Goal: Information Seeking & Learning: Learn about a topic

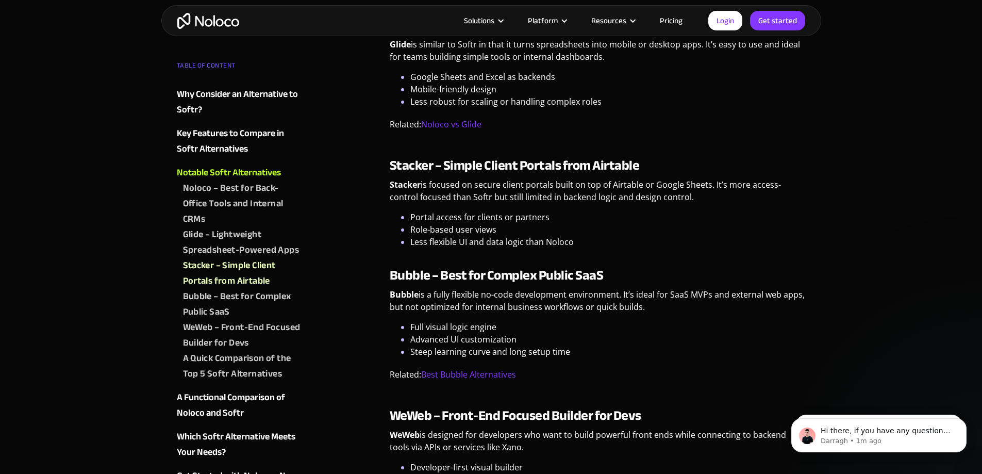
scroll to position [1340, 0]
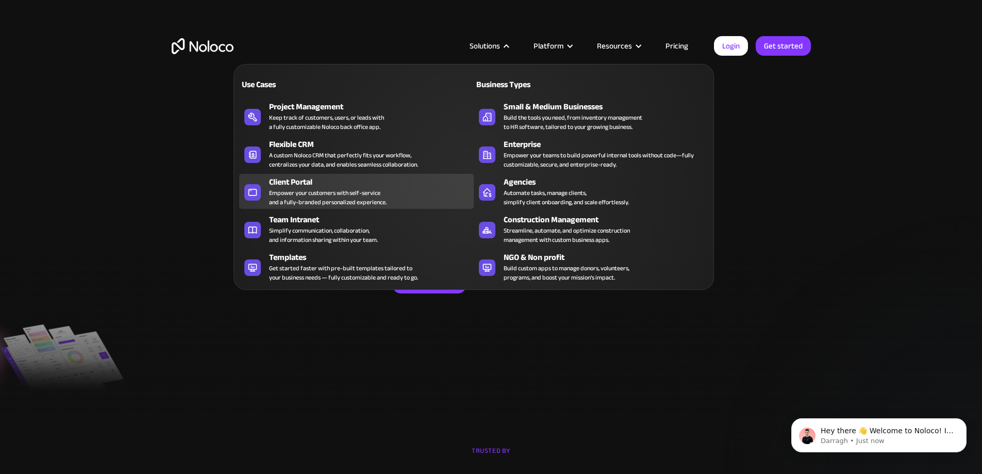
click at [308, 188] on div "Client Portal" at bounding box center [373, 182] width 209 height 12
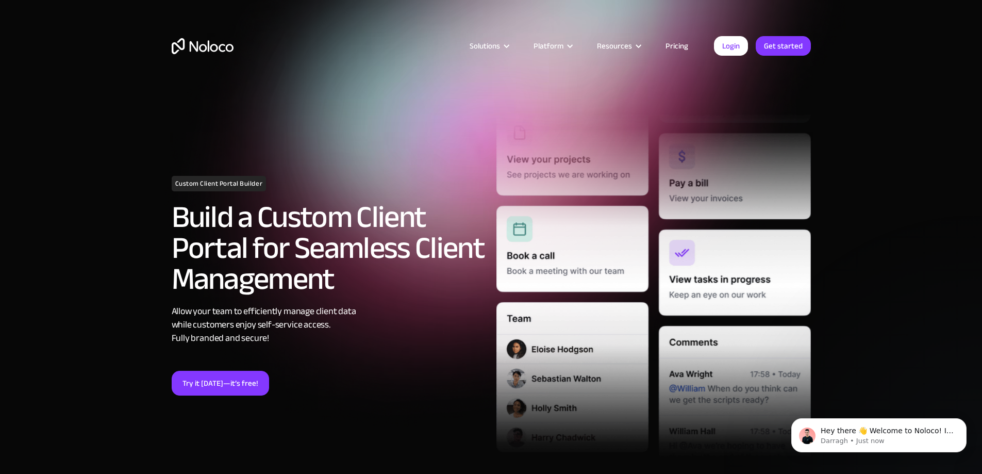
click at [682, 45] on link "Pricing" at bounding box center [677, 45] width 48 height 13
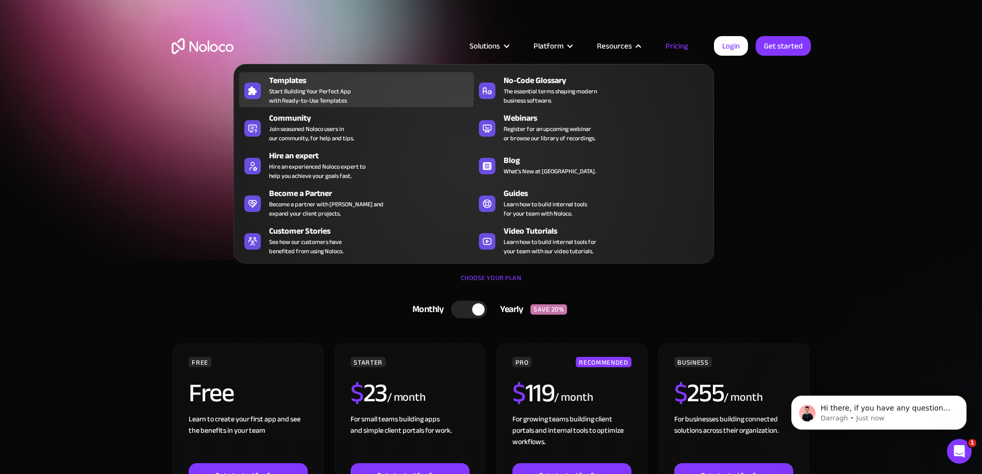
click at [320, 92] on span "Start Building Your Perfect App with Ready-to-Use Templates" at bounding box center [310, 96] width 82 height 19
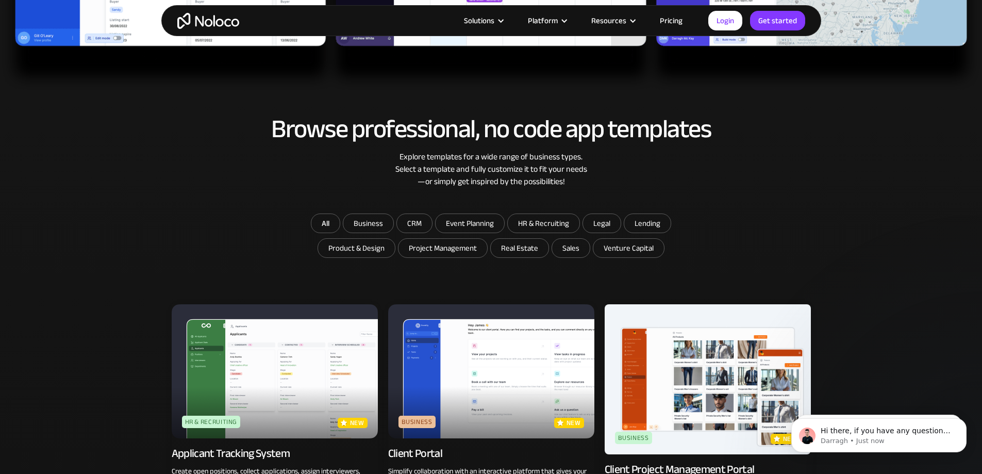
scroll to position [515, 0]
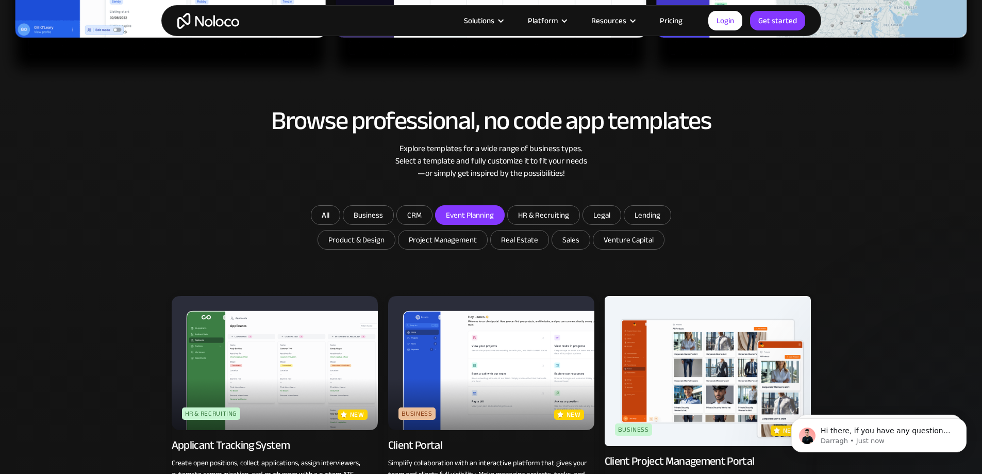
click at [393, 215] on input "Event Planning" at bounding box center [368, 215] width 50 height 19
checkbox input "true"
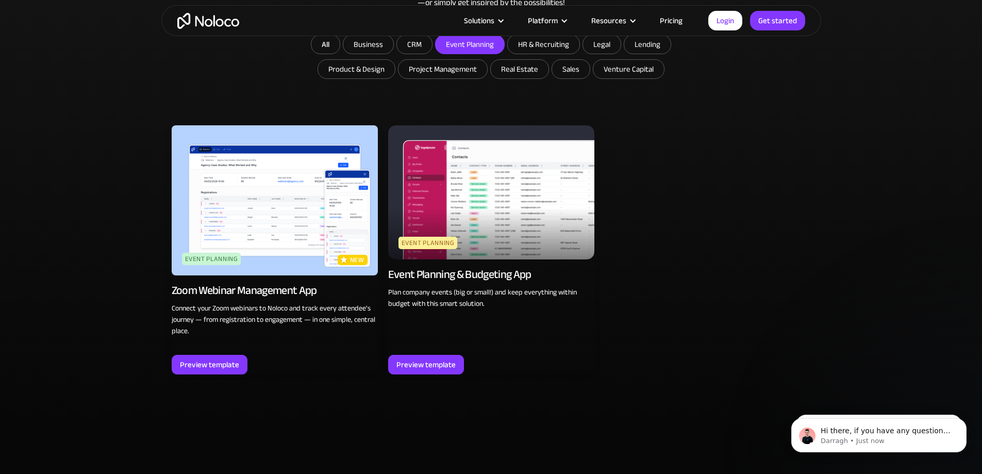
scroll to position [722, 0]
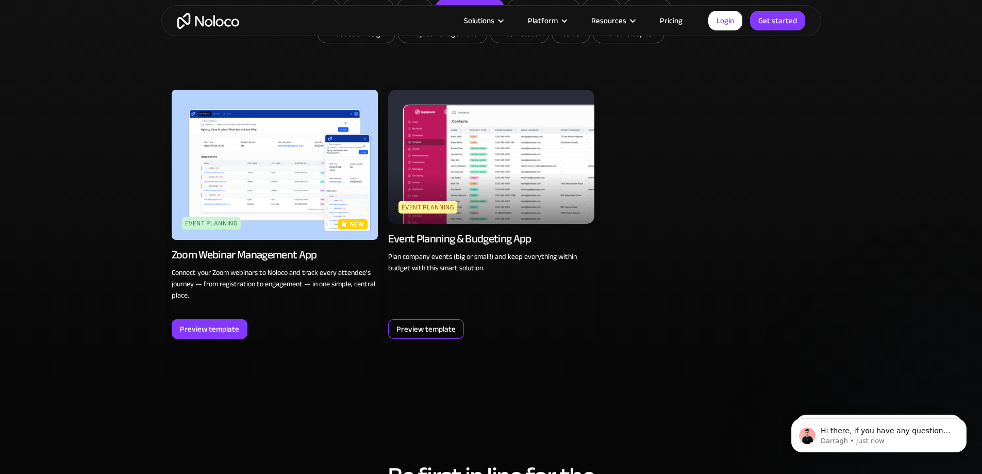
click at [419, 325] on div "Preview template" at bounding box center [425, 328] width 59 height 13
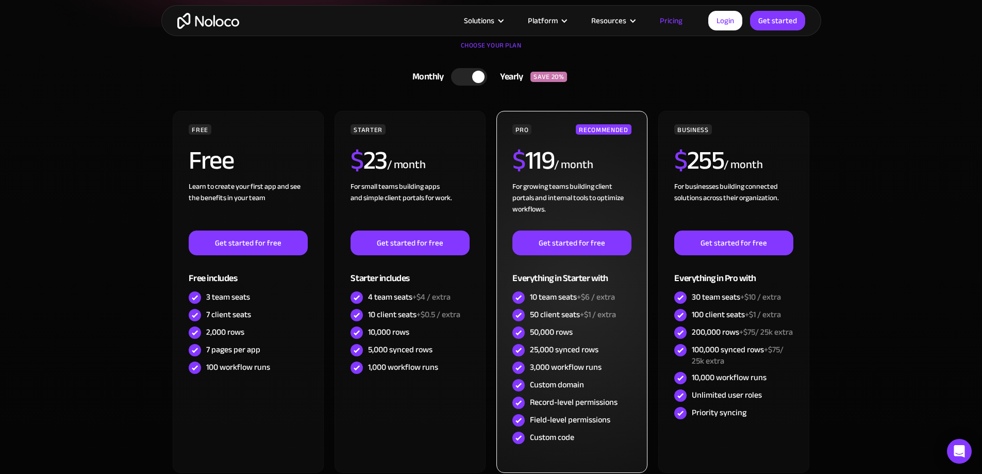
scroll to position [258, 0]
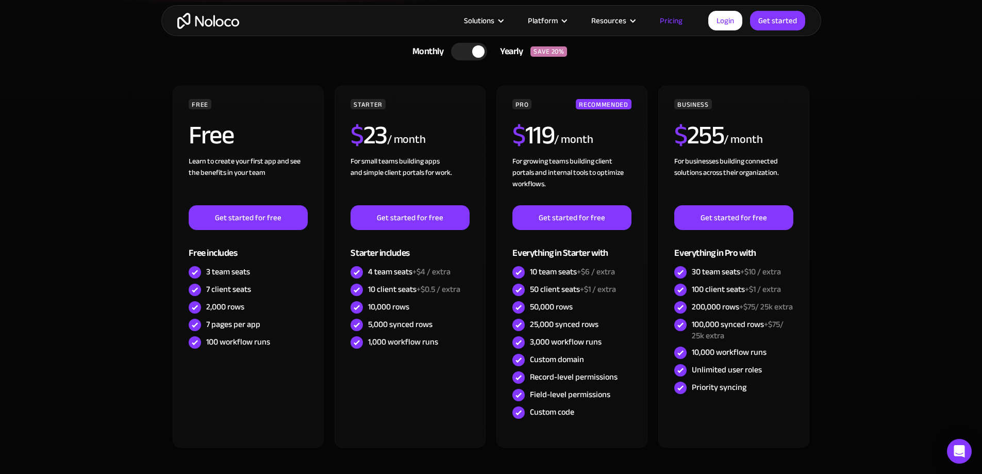
click at [455, 54] on div at bounding box center [469, 52] width 36 height 18
